Goal: Navigation & Orientation: Understand site structure

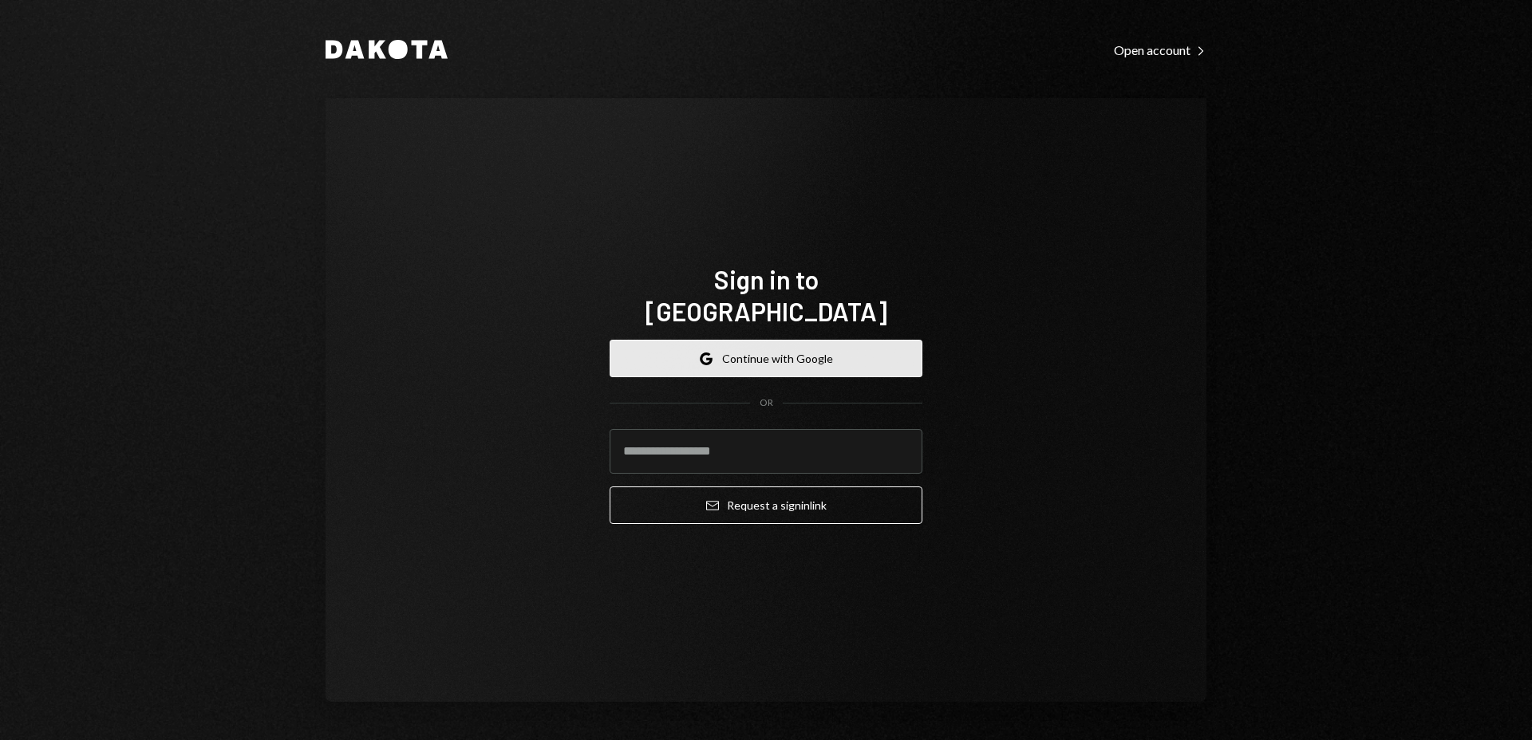
click at [801, 340] on button "Google Continue with Google" at bounding box center [765, 358] width 313 height 37
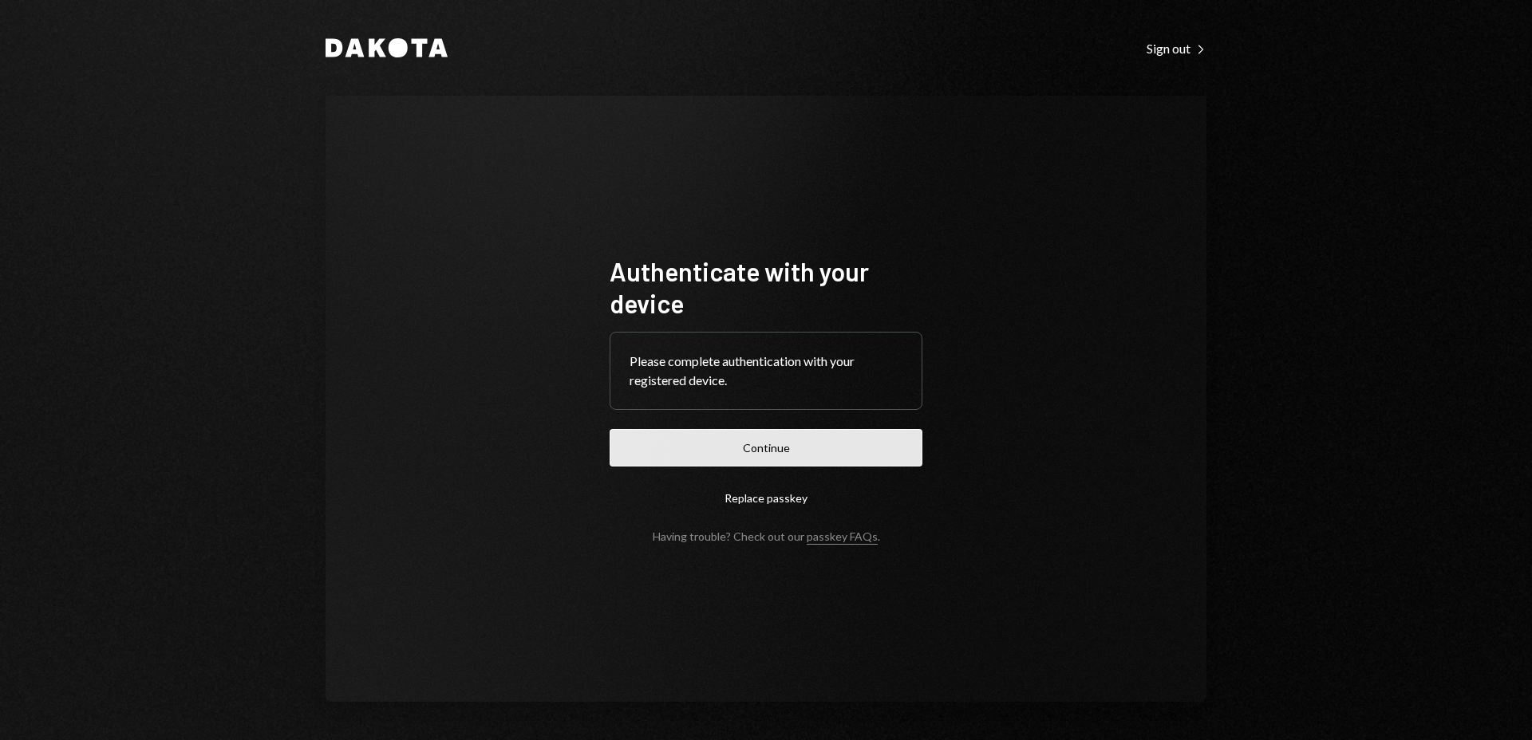
click at [818, 445] on button "Continue" at bounding box center [765, 447] width 313 height 37
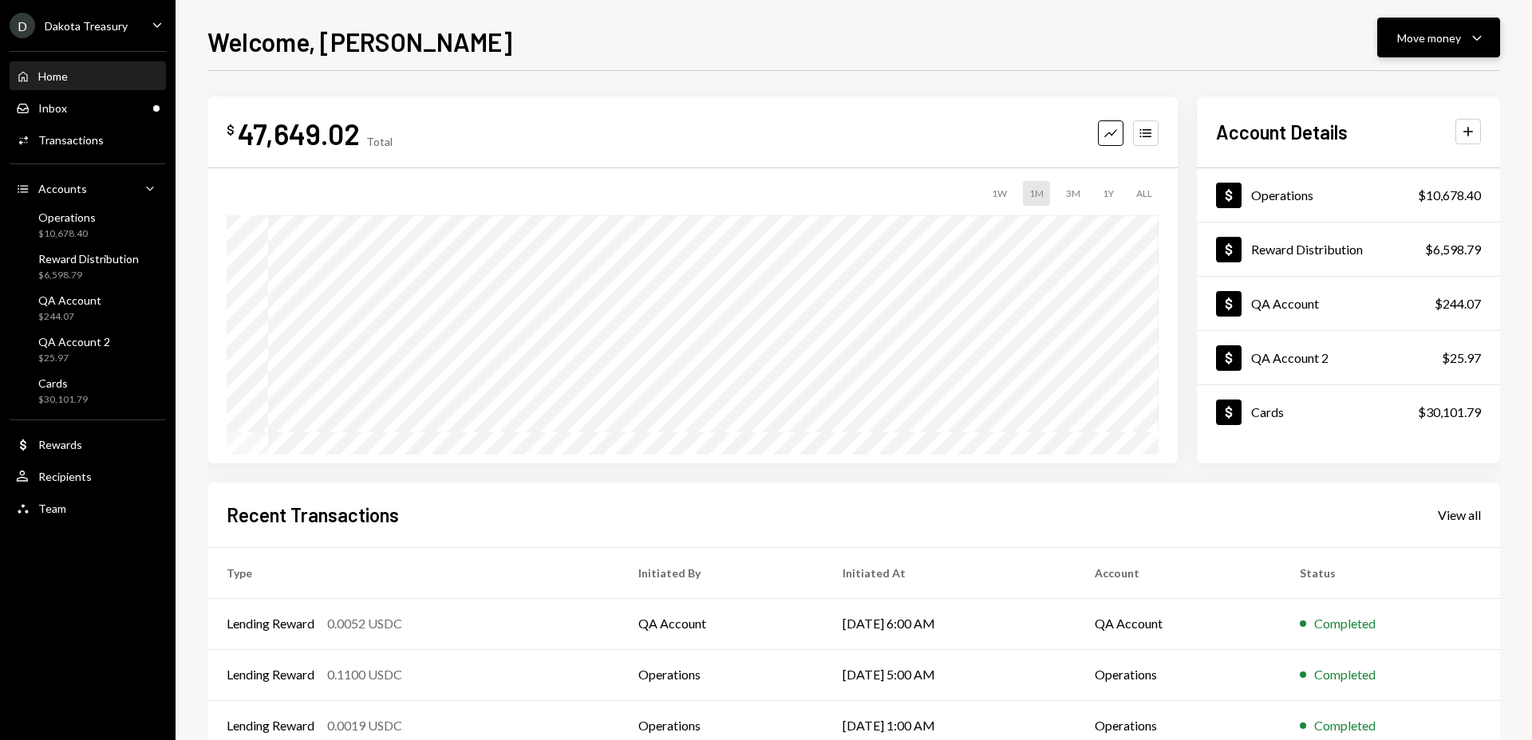
click at [1471, 37] on icon "Caret Down" at bounding box center [1476, 37] width 19 height 19
click at [1438, 151] on div "Deposit" at bounding box center [1425, 157] width 116 height 17
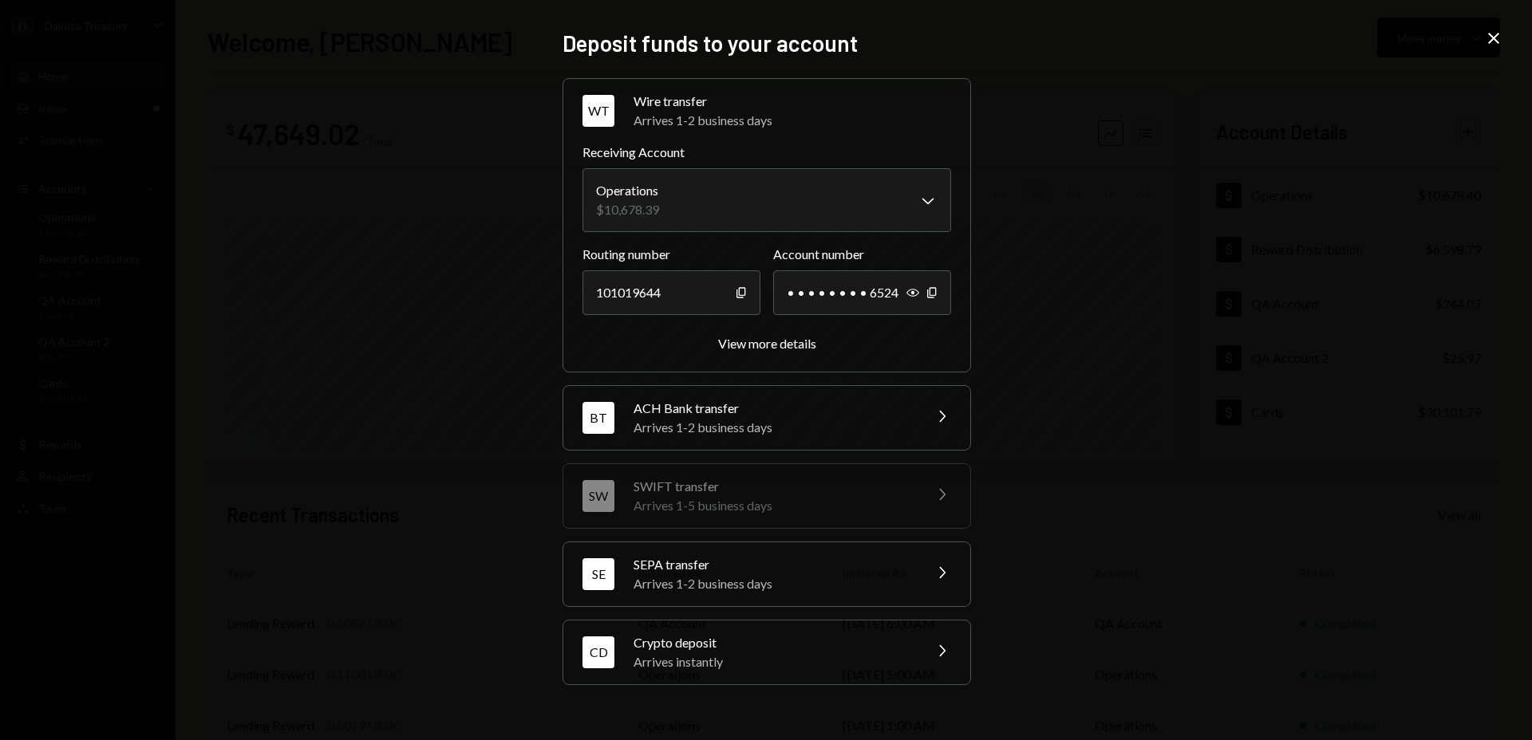
click at [822, 435] on div "Arrives 1-2 business days" at bounding box center [772, 427] width 279 height 19
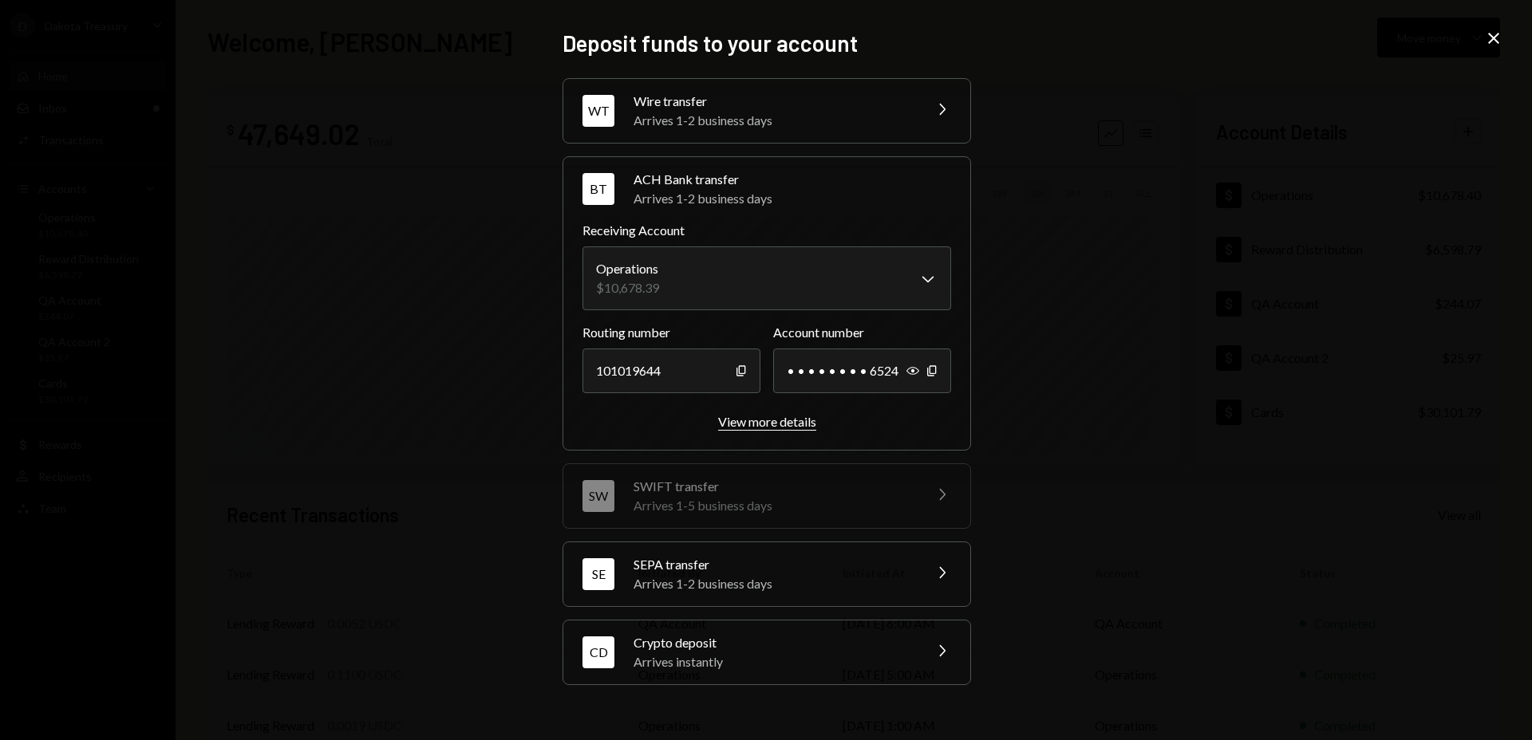
click at [779, 423] on div "View more details" at bounding box center [767, 421] width 98 height 15
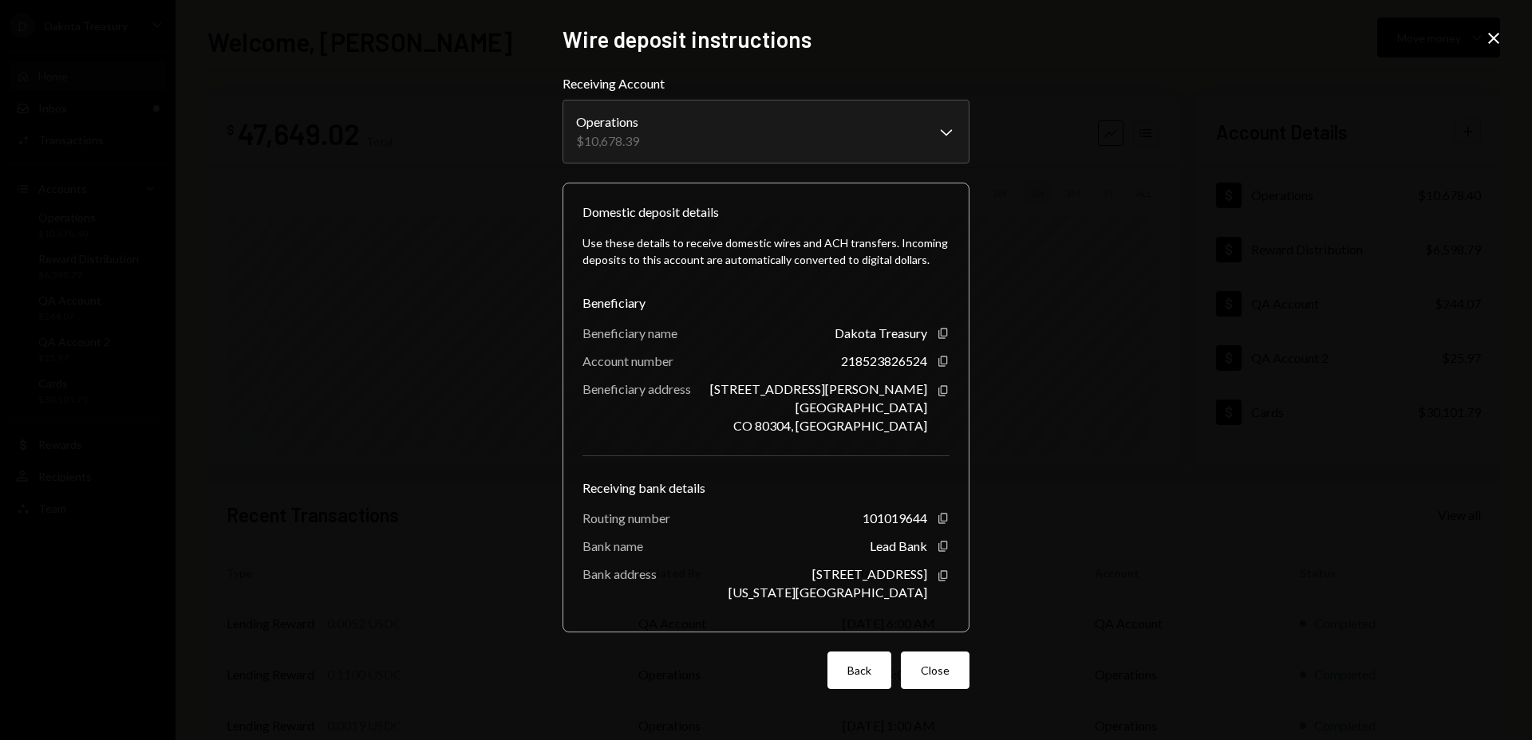
click at [858, 670] on button "Back" at bounding box center [859, 670] width 64 height 37
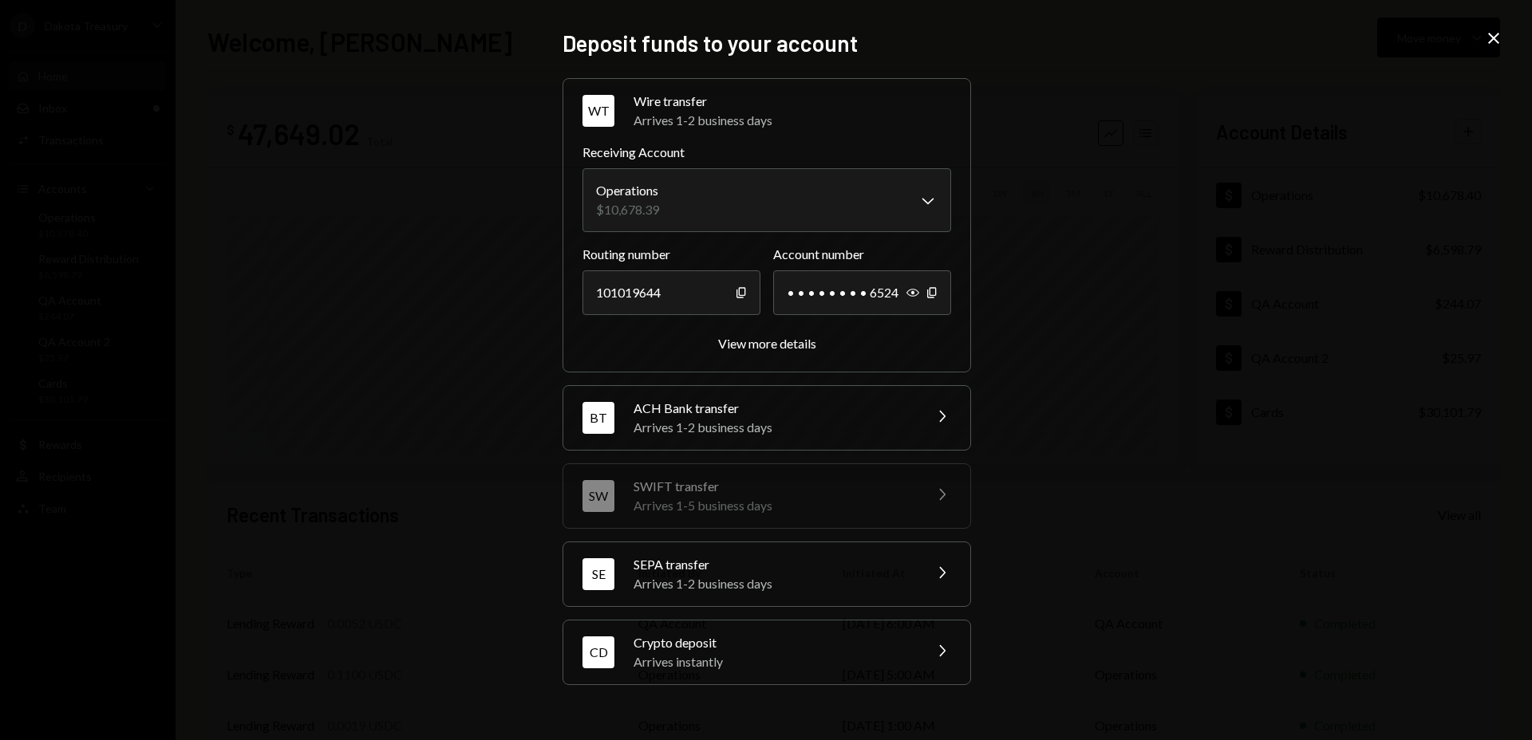
click at [1501, 43] on icon "Close" at bounding box center [1493, 38] width 19 height 19
